Goal: Share content

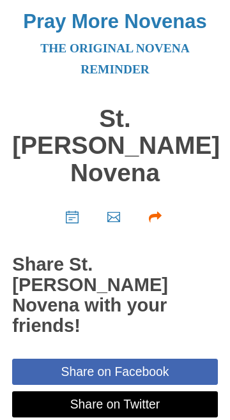
scroll to position [220, 0]
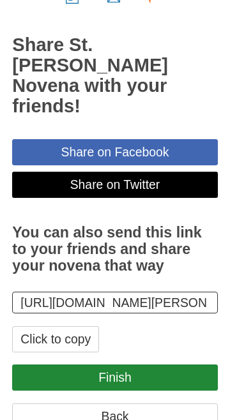
click at [75, 329] on button "Click to copy" at bounding box center [55, 339] width 87 height 26
click at [154, 292] on input "https://www.praymorenovenas.com/st-therese-novena/1254101" at bounding box center [114, 303] width 205 height 22
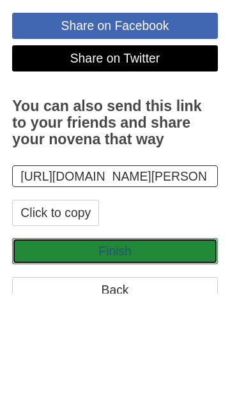
click at [128, 365] on link "Finish" at bounding box center [114, 378] width 205 height 26
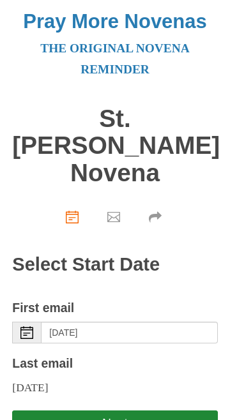
click at [119, 410] on button "Next" at bounding box center [114, 423] width 205 height 26
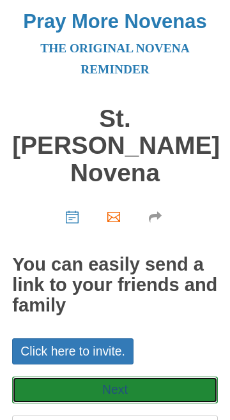
click at [125, 377] on link "Next" at bounding box center [114, 390] width 205 height 26
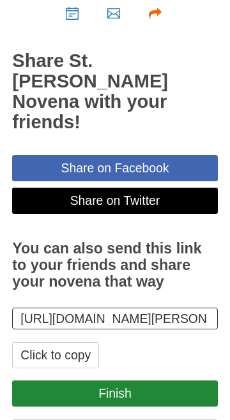
scroll to position [220, 0]
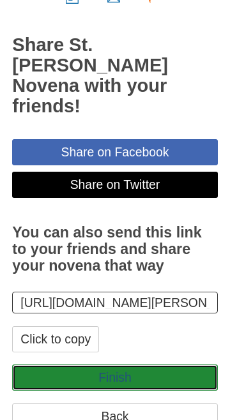
click at [124, 367] on link "Finish" at bounding box center [114, 378] width 205 height 26
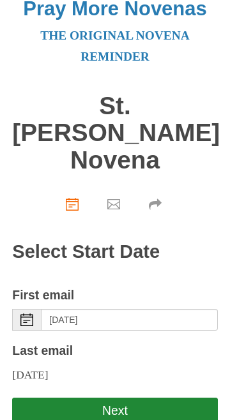
scroll to position [33, 0]
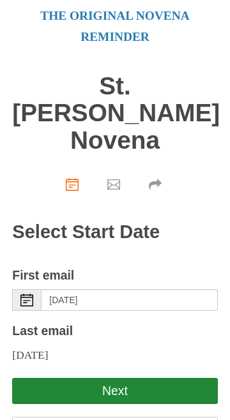
click at [126, 378] on button "Next" at bounding box center [114, 391] width 205 height 26
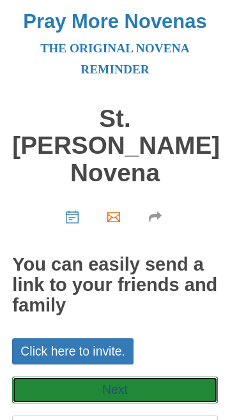
click at [137, 377] on link "Next" at bounding box center [114, 390] width 205 height 26
